Goal: Transaction & Acquisition: Purchase product/service

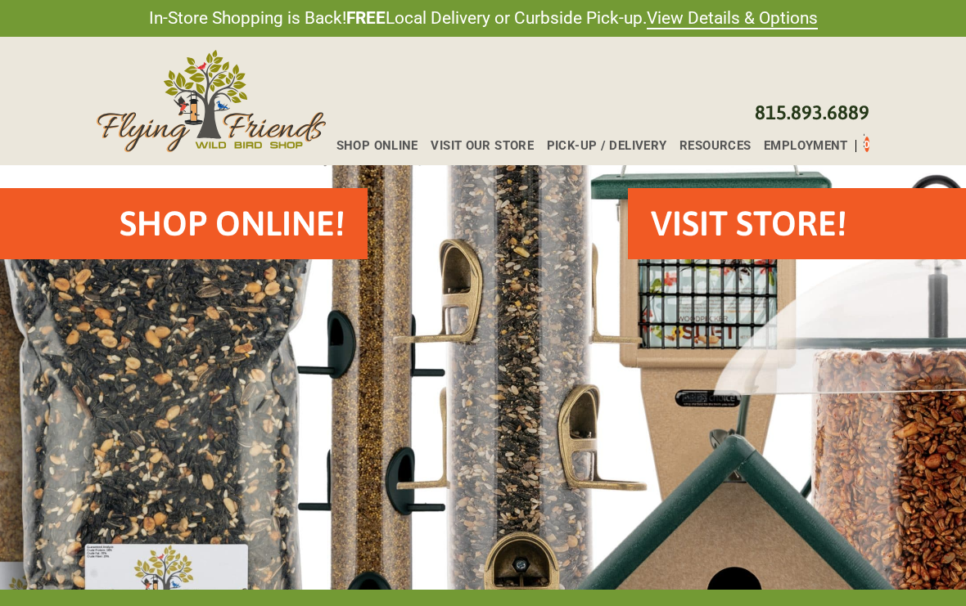
click at [816, 231] on h2 "VISIT STORE!" at bounding box center [749, 224] width 196 height 48
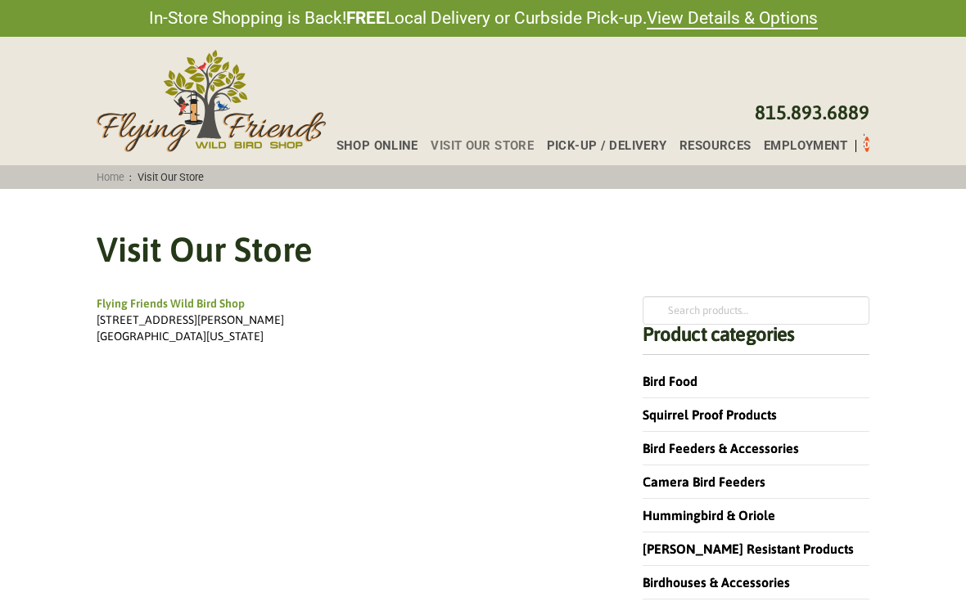
click at [689, 383] on link "Bird Food" at bounding box center [669, 381] width 55 height 15
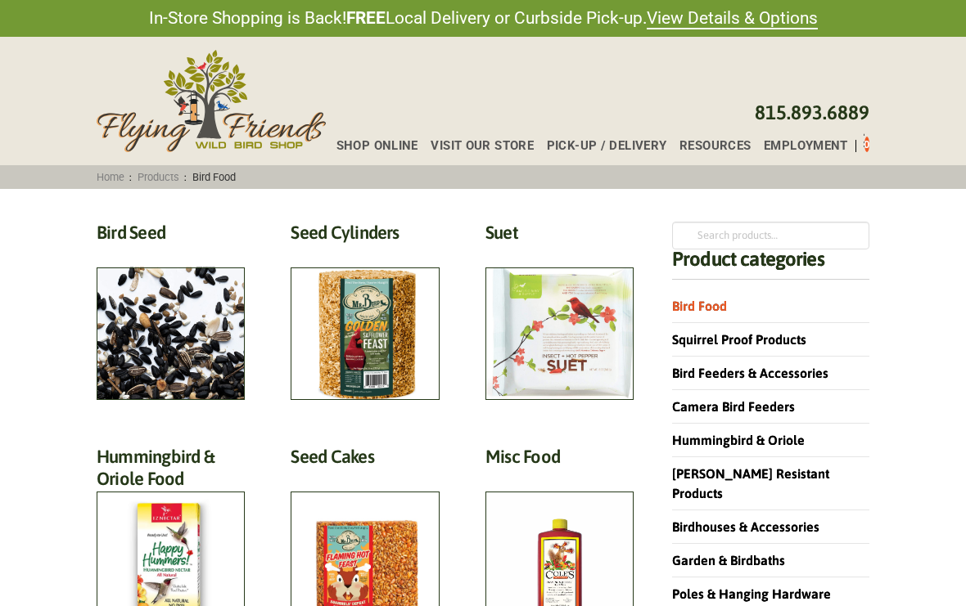
click at [381, 252] on h2 "Seed Cylinders (9)" at bounding box center [364, 237] width 148 height 30
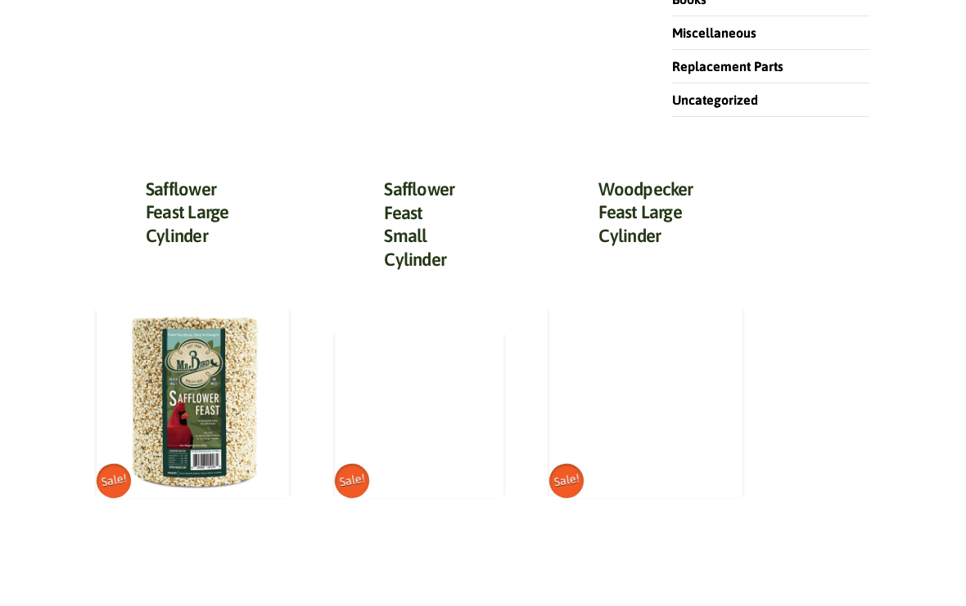
scroll to position [709, 0]
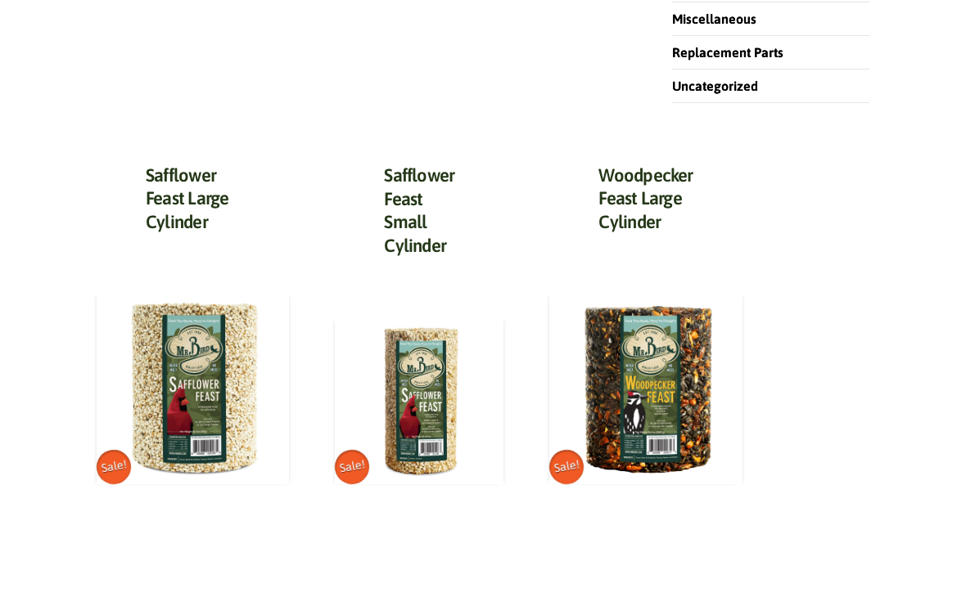
click at [433, 416] on img at bounding box center [419, 400] width 169 height 169
